Goal: Find specific page/section: Find specific page/section

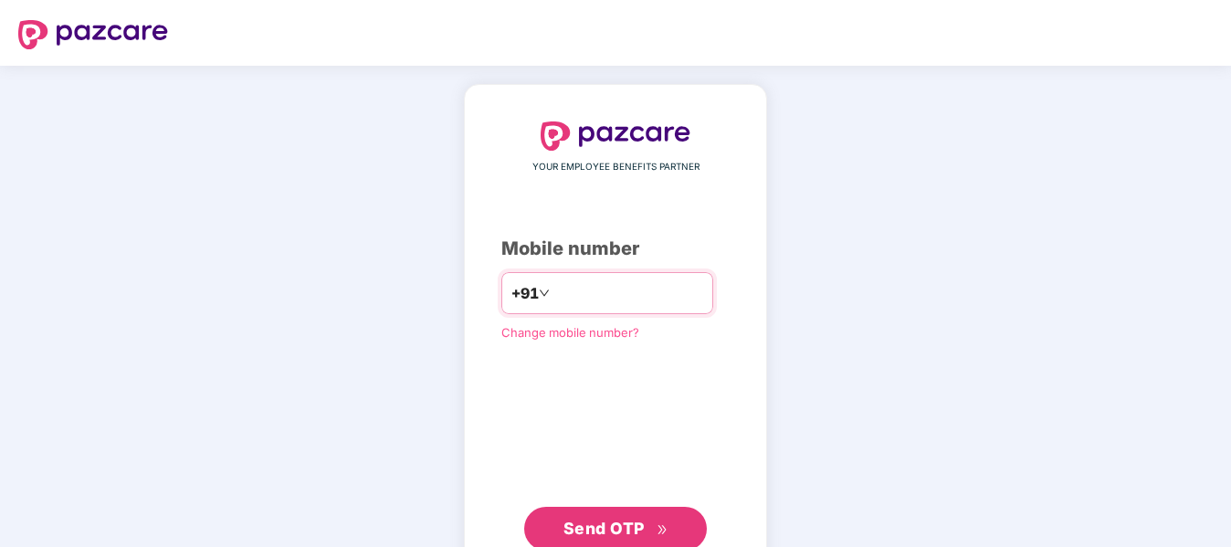
click at [554, 288] on input "number" at bounding box center [629, 293] width 150 height 29
click at [703, 285] on input "*****" at bounding box center [629, 293] width 150 height 29
type input "**********"
click at [564, 520] on span "Send OTP" at bounding box center [604, 526] width 81 height 19
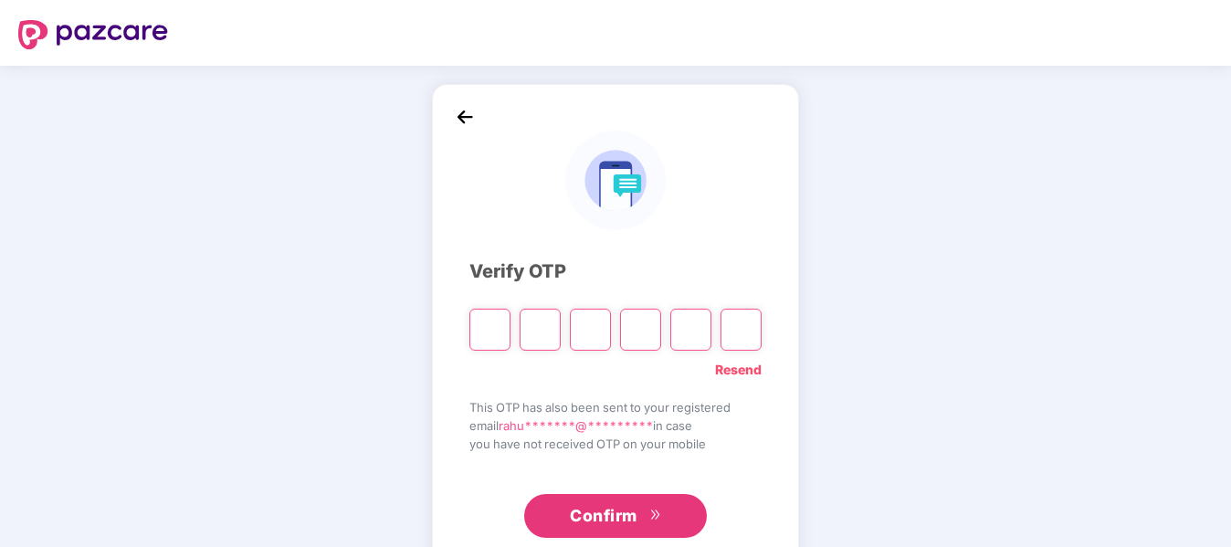
type input "*"
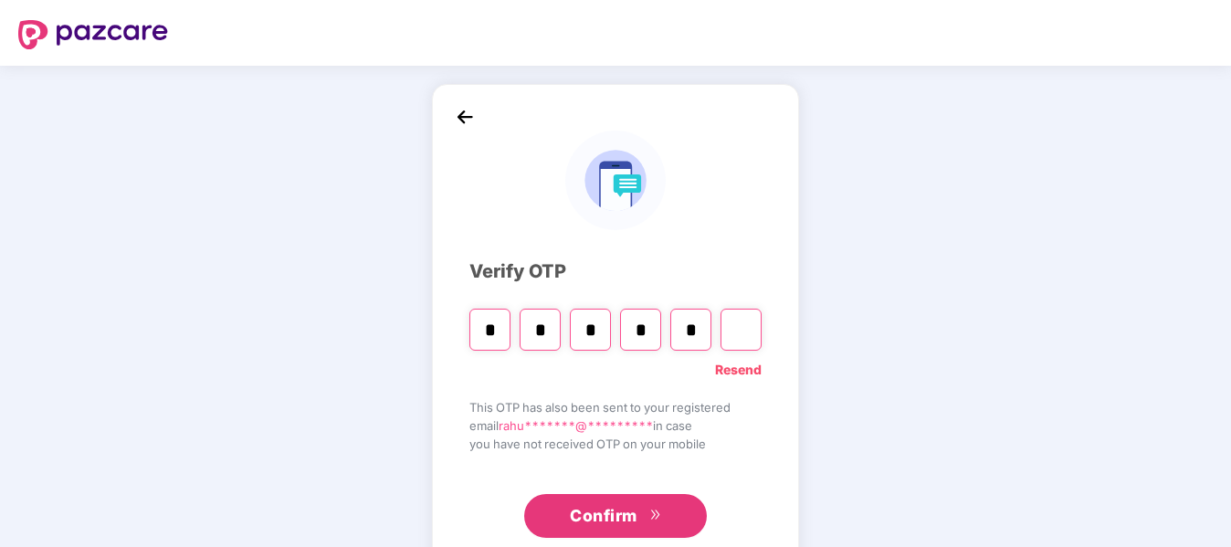
type input "*"
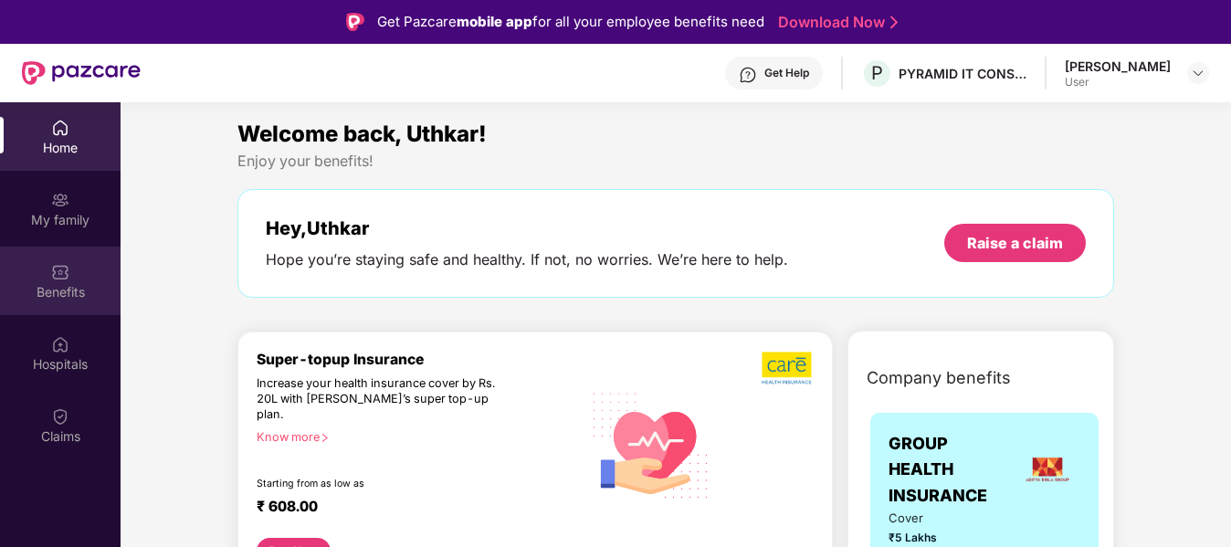
click at [58, 287] on div "Benefits" at bounding box center [60, 292] width 121 height 18
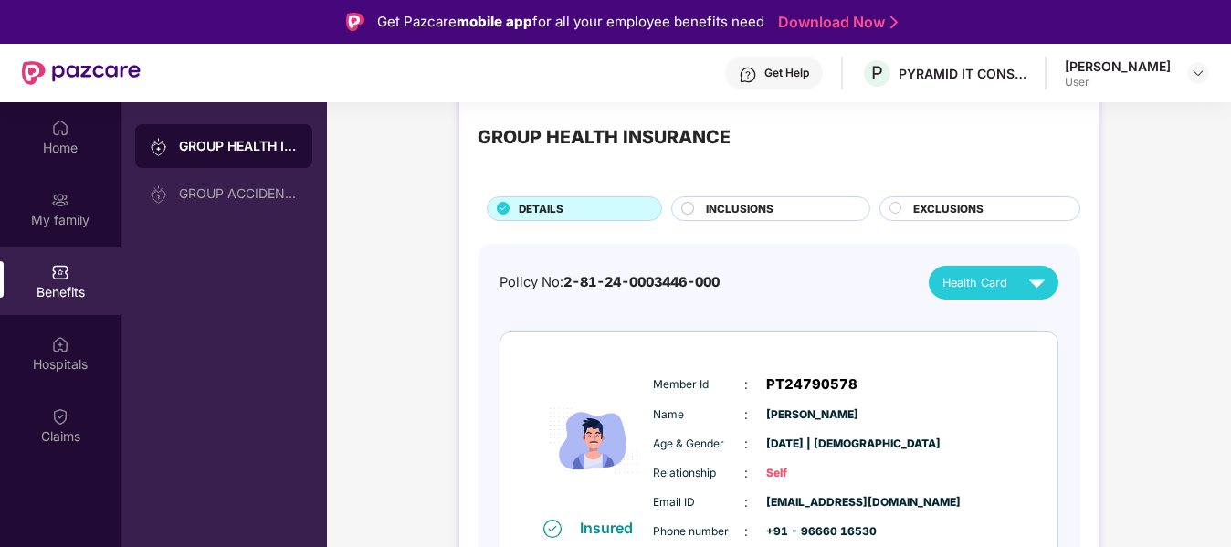
scroll to position [71, 0]
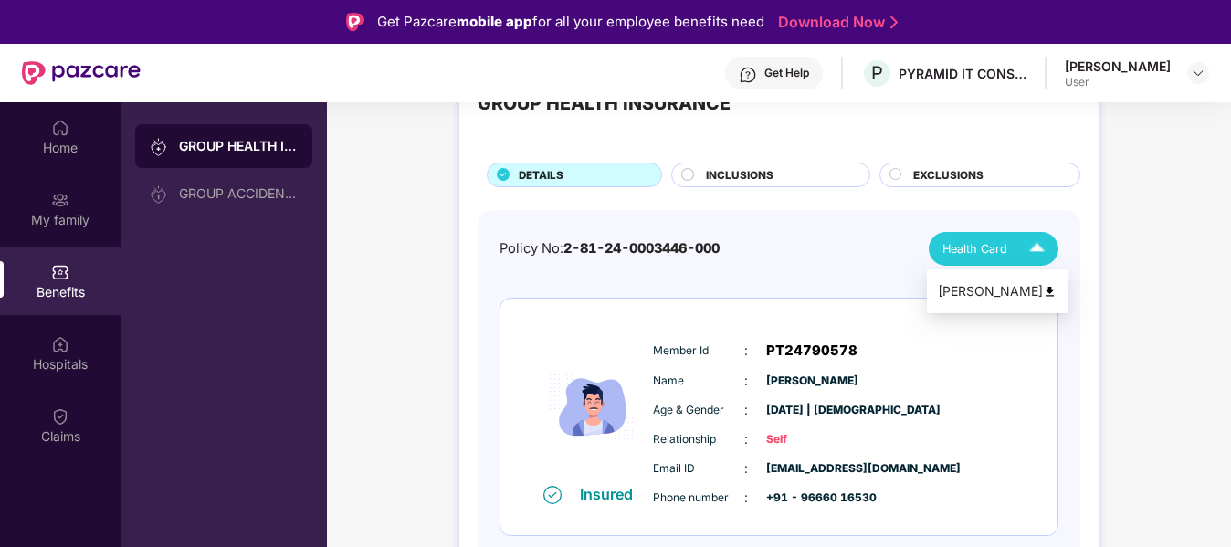
click at [975, 254] on span "Health Card" at bounding box center [975, 249] width 65 height 18
click at [1043, 291] on img at bounding box center [1050, 292] width 14 height 14
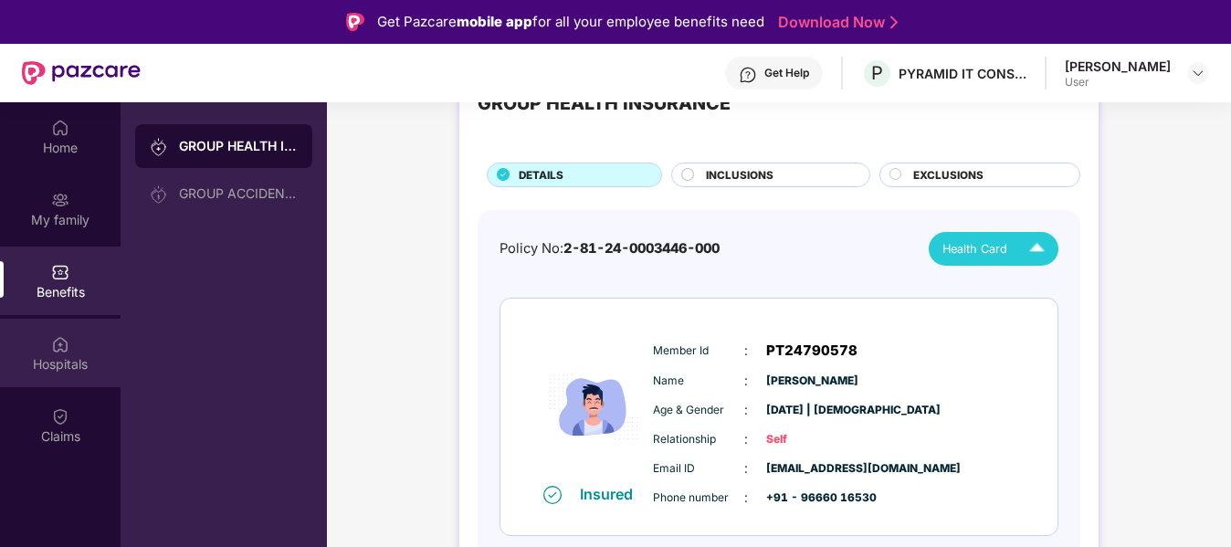
click at [46, 374] on div "Hospitals" at bounding box center [60, 353] width 121 height 69
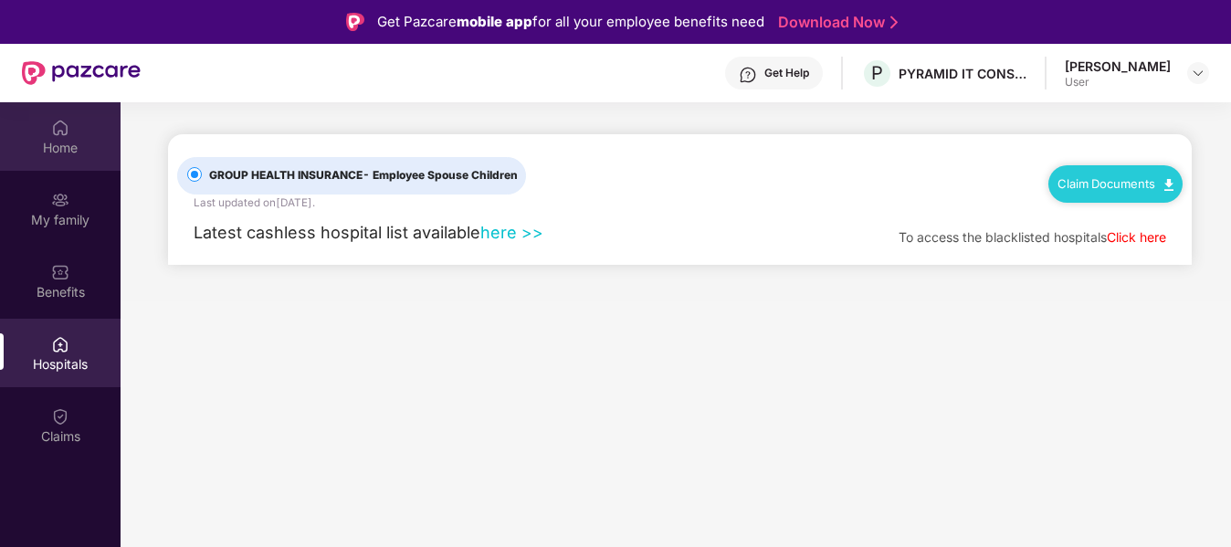
click at [58, 124] on img at bounding box center [60, 128] width 18 height 18
